Goal: Information Seeking & Learning: Learn about a topic

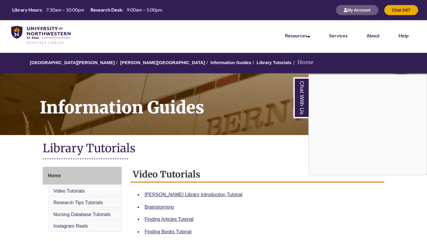
click at [168, 58] on div "Chat With Us" at bounding box center [213, 120] width 427 height 241
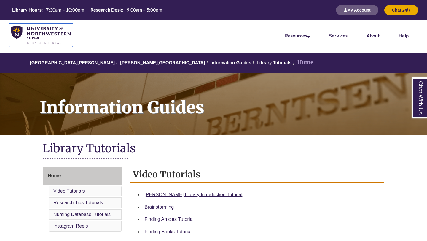
click at [39, 33] on img at bounding box center [40, 35] width 59 height 19
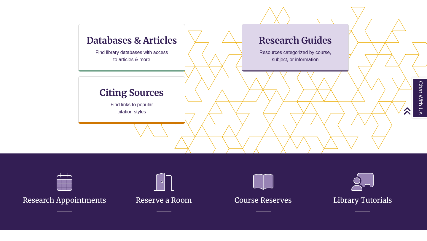
scroll to position [194, 0]
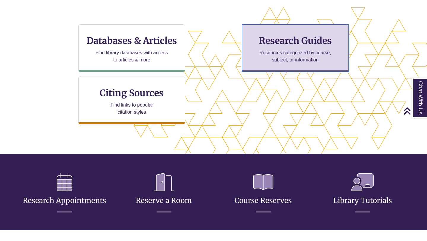
click at [277, 45] on h3 "Research Guides" at bounding box center [295, 40] width 97 height 11
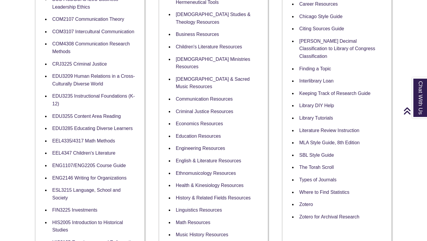
scroll to position [217, 0]
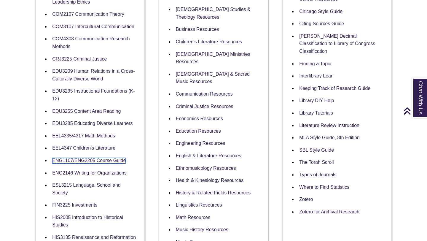
click at [104, 161] on link "ENG1107/ENG2205 Course Guide" at bounding box center [88, 161] width 73 height 6
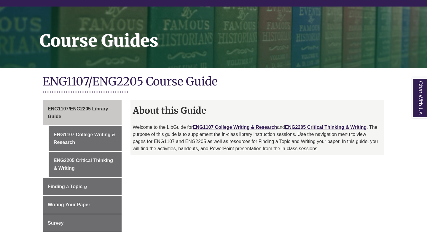
scroll to position [89, 0]
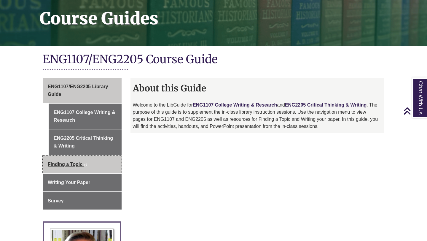
click at [76, 167] on link "Finding a Topic This link opens in a new window This link opens in a new window" at bounding box center [82, 164] width 79 height 18
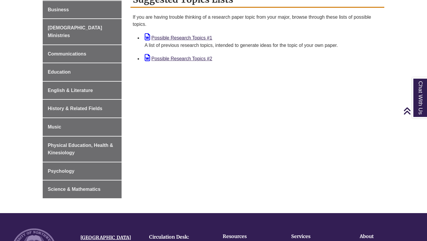
scroll to position [276, 0]
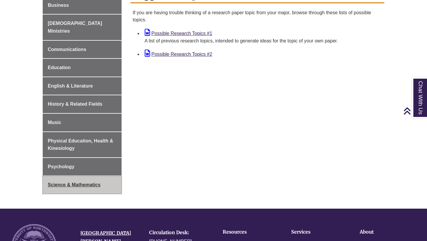
click at [72, 182] on span "Science & Mathematics" at bounding box center [74, 184] width 53 height 5
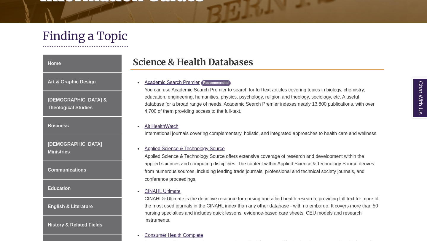
scroll to position [240, 0]
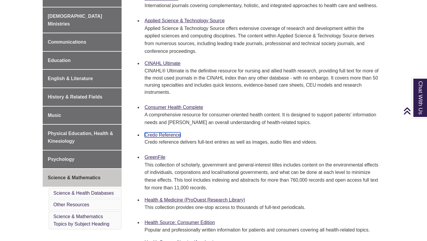
click at [170, 134] on link "Credo Reference" at bounding box center [163, 134] width 36 height 5
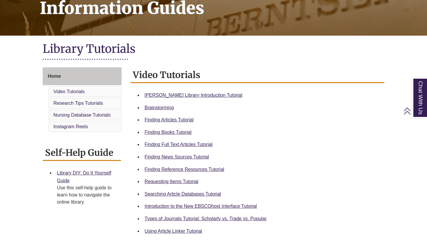
scroll to position [102, 0]
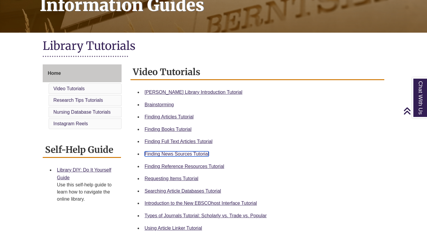
click at [181, 154] on link "Finding News Sources Tutorial" at bounding box center [177, 153] width 64 height 5
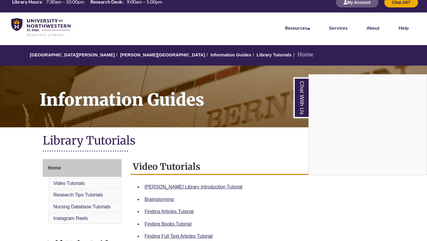
scroll to position [0, 0]
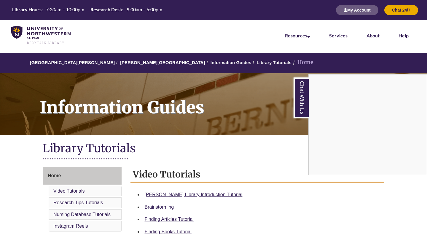
click at [74, 63] on div "Chat With Us" at bounding box center [213, 120] width 427 height 241
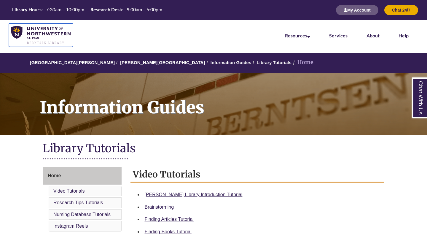
click at [46, 33] on img at bounding box center [40, 35] width 59 height 19
